Goal: Find specific page/section: Find specific page/section

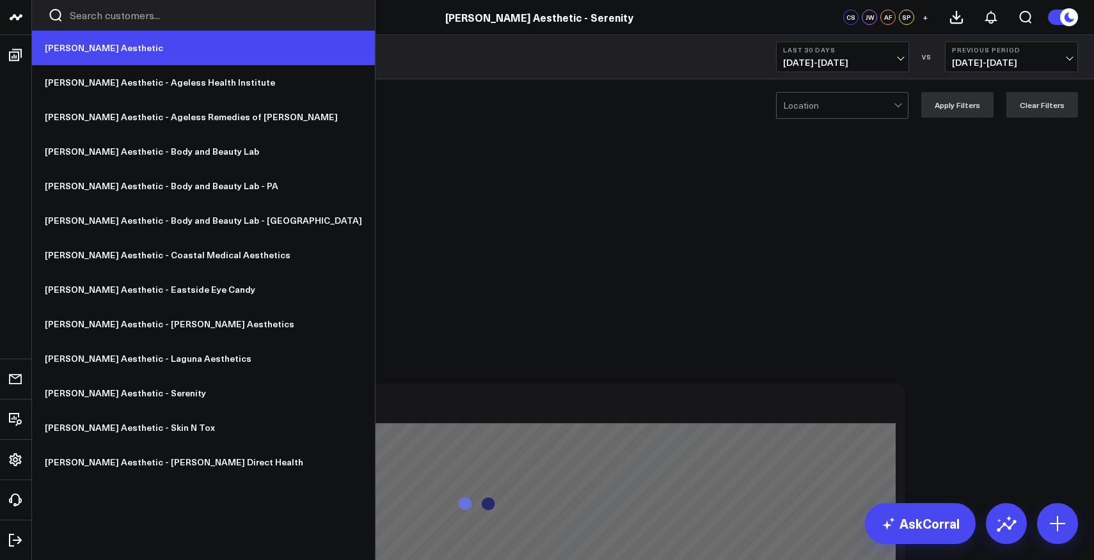
click at [74, 44] on link "[PERSON_NAME] Aesthetic" at bounding box center [203, 48] width 343 height 35
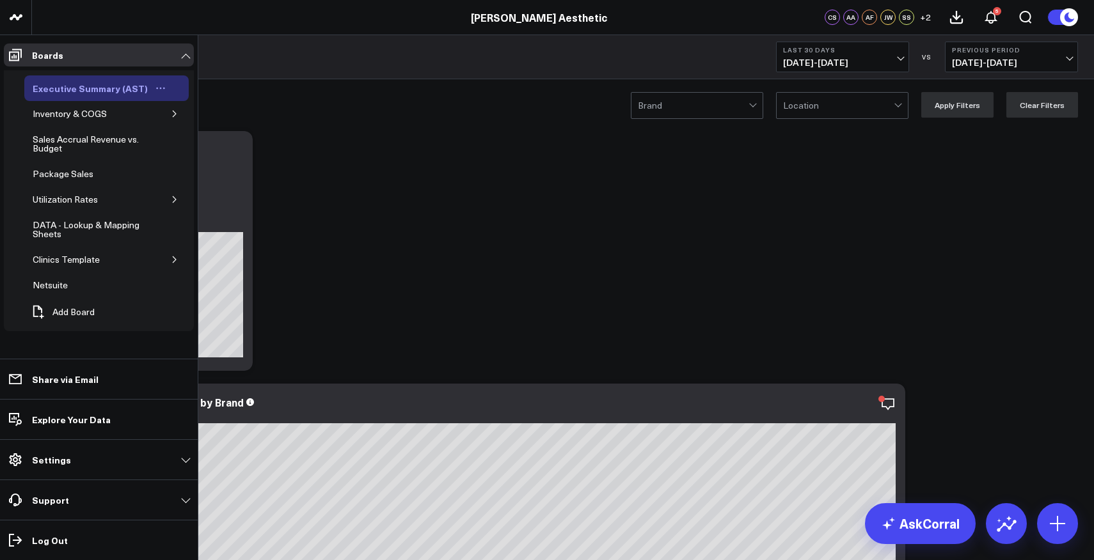
click at [75, 92] on div "Executive Summary (AST)" at bounding box center [90, 88] width 122 height 15
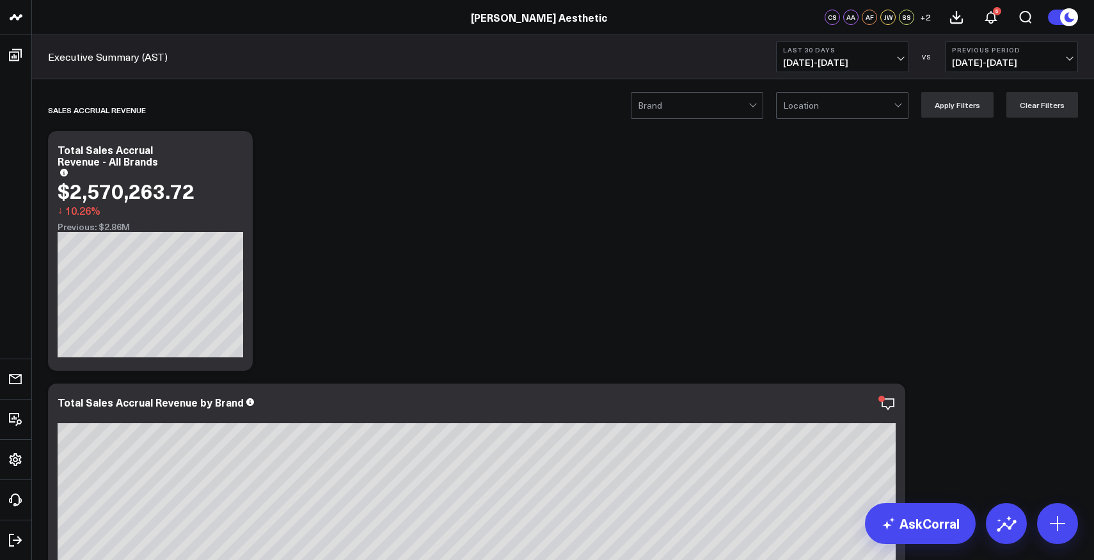
click at [821, 58] on span "[DATE] - [DATE]" at bounding box center [842, 63] width 119 height 10
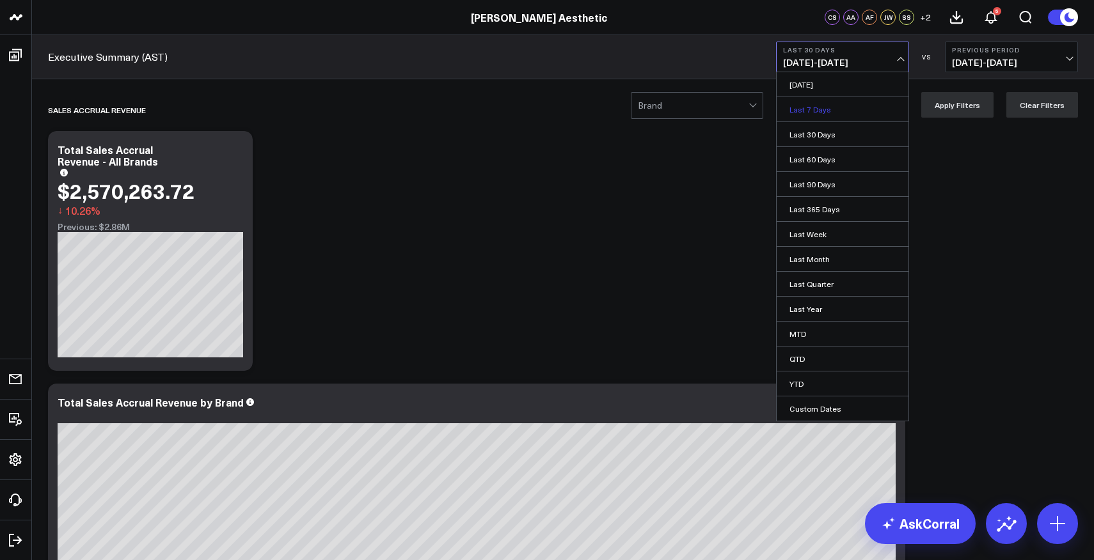
click at [823, 109] on link "Last 7 Days" at bounding box center [843, 109] width 132 height 24
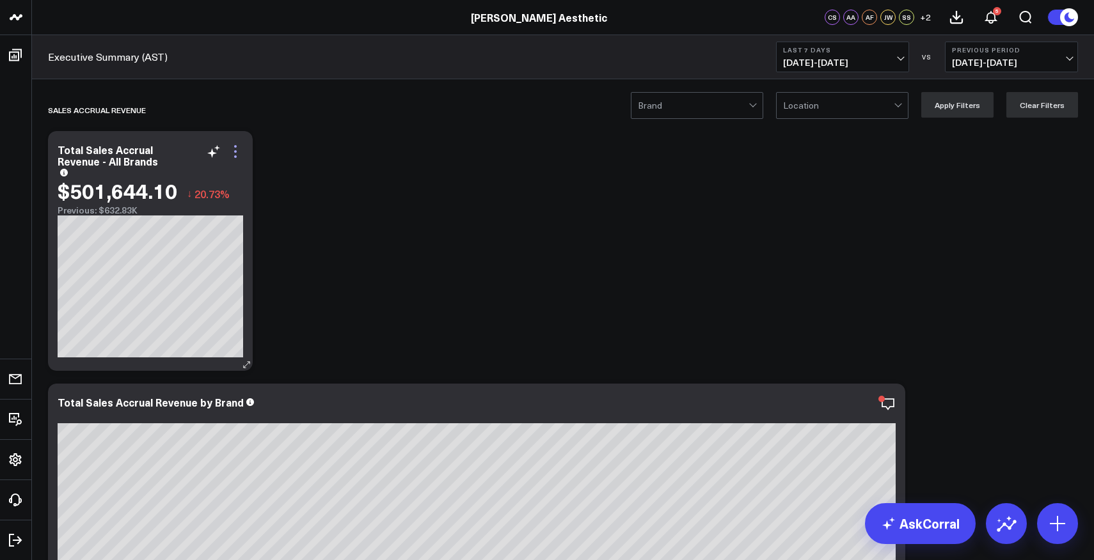
click at [236, 149] on icon at bounding box center [235, 151] width 15 height 15
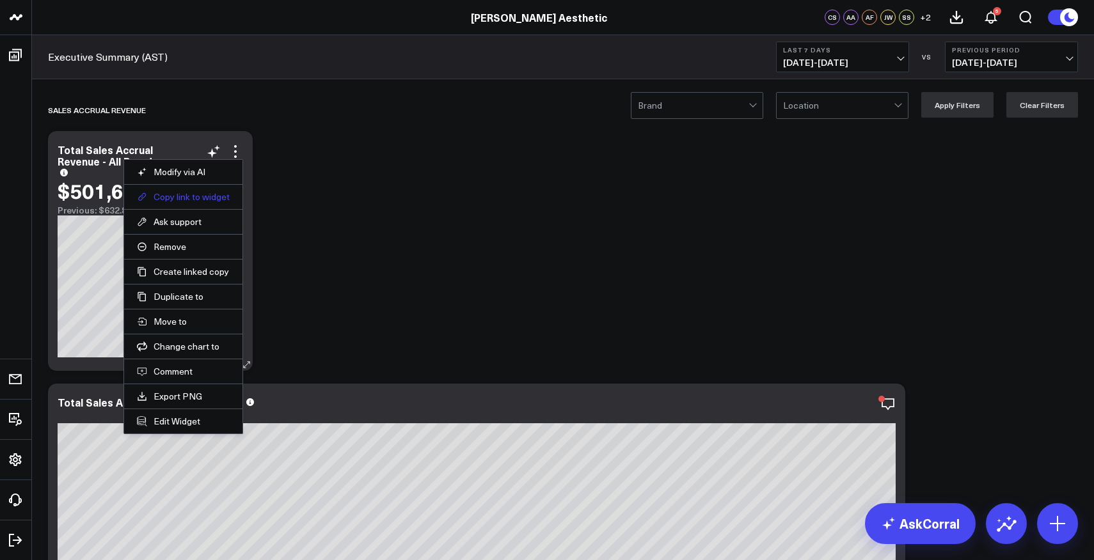
click at [182, 200] on button "Copy link to widget" at bounding box center [183, 197] width 93 height 12
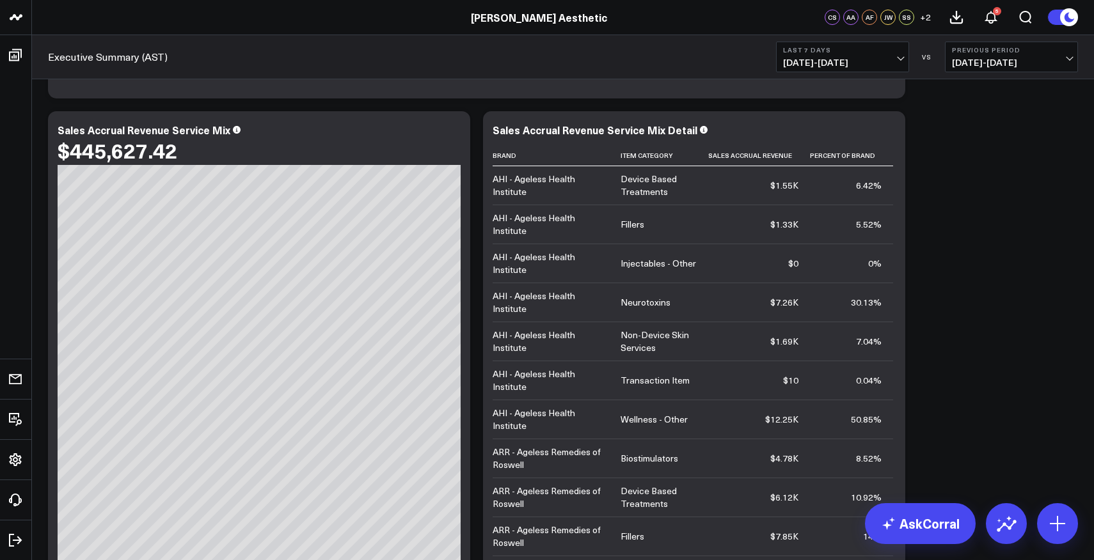
scroll to position [7457, 0]
